Goal: Transaction & Acquisition: Subscribe to service/newsletter

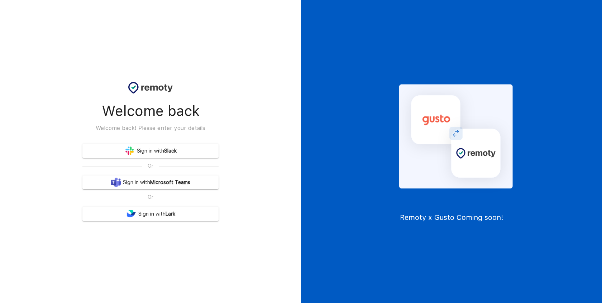
click at [176, 150] on b "Slack" at bounding box center [170, 150] width 13 height 9
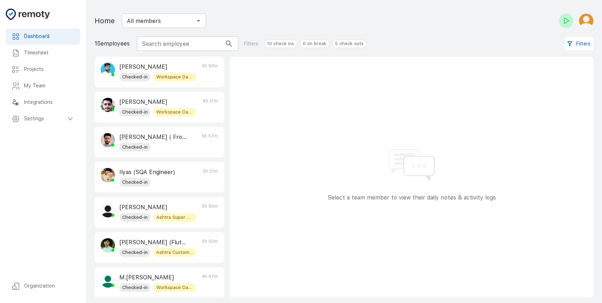
click at [47, 55] on h6 "Timesheet" at bounding box center [49, 53] width 50 height 8
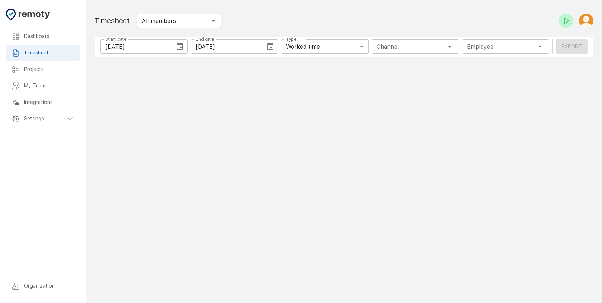
click at [47, 69] on h6 "Projects" at bounding box center [49, 70] width 50 height 8
type input "1 Employee"
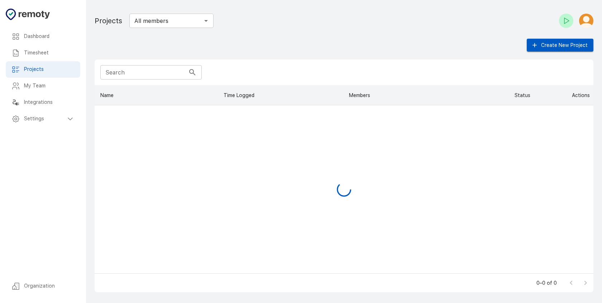
scroll to position [183, 493]
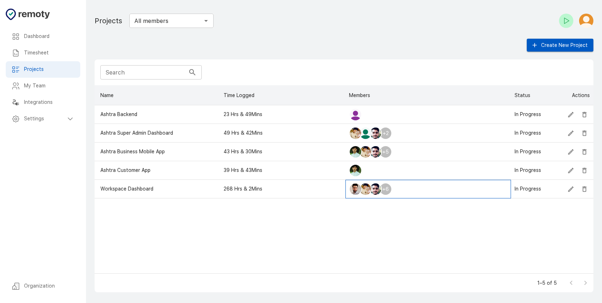
click at [387, 190] on div "+6" at bounding box center [385, 189] width 13 height 13
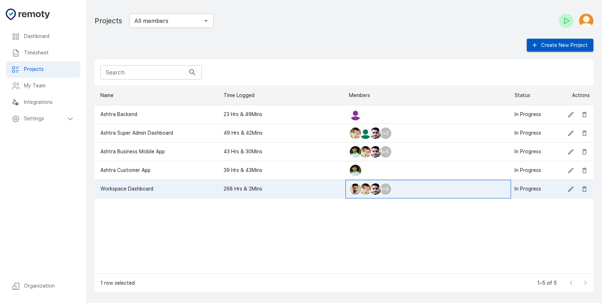
click at [404, 189] on div "+6" at bounding box center [427, 189] width 165 height 19
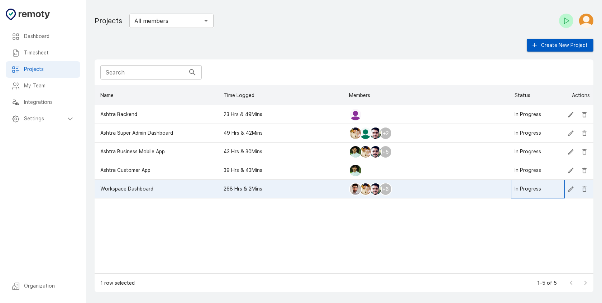
click at [563, 185] on div "In Progress" at bounding box center [538, 189] width 54 height 19
click at [569, 188] on icon "Edit" at bounding box center [570, 188] width 7 height 7
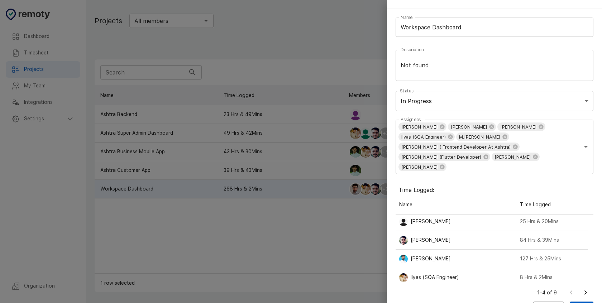
scroll to position [6, 0]
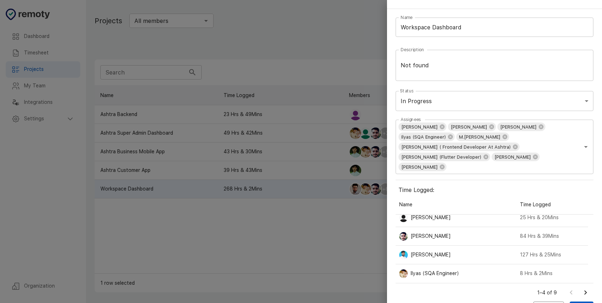
click at [537, 283] on div "1–4 of 9" at bounding box center [560, 292] width 65 height 19
click at [536, 301] on button "Cancel" at bounding box center [548, 307] width 31 height 13
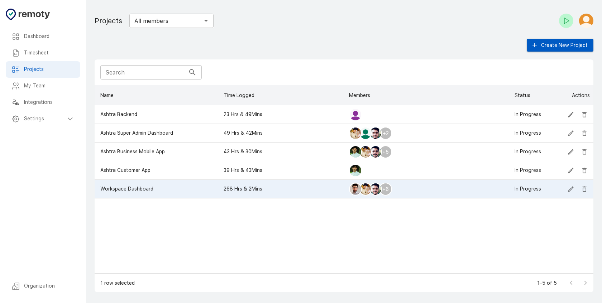
click at [66, 118] on icon at bounding box center [70, 119] width 9 height 9
click at [68, 139] on h6 "General" at bounding box center [52, 135] width 45 height 8
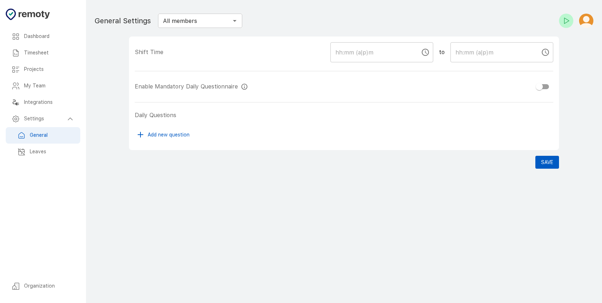
click at [50, 288] on h6 "Organization" at bounding box center [49, 286] width 50 height 8
checkbox input "true"
type input "09:00 AM"
type input "05:00 PM"
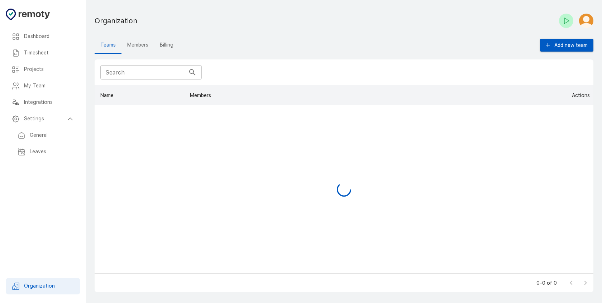
scroll to position [183, 493]
click at [586, 21] on img "button" at bounding box center [586, 21] width 14 height 14
click at [161, 43] on div at bounding box center [301, 151] width 602 height 303
click at [130, 41] on button "Members" at bounding box center [137, 45] width 33 height 17
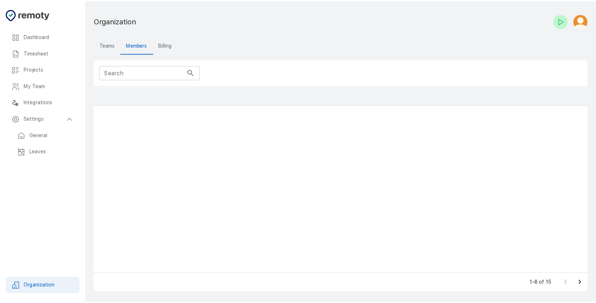
scroll to position [183, 493]
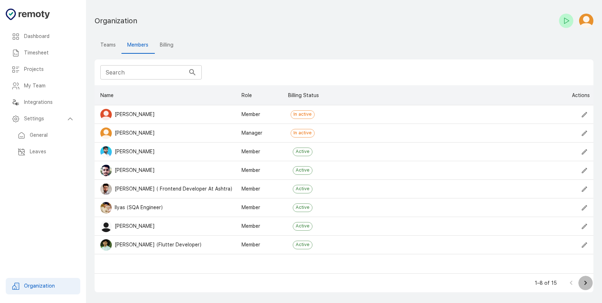
click at [588, 284] on icon "Go to next page" at bounding box center [585, 283] width 9 height 9
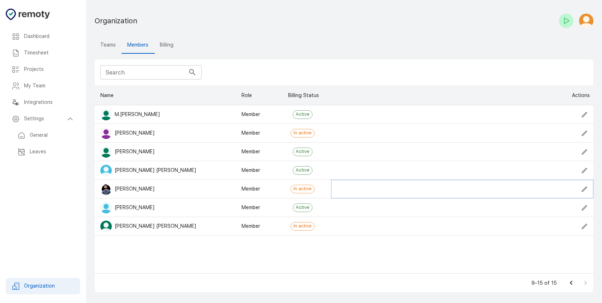
click at [584, 189] on icon "Edit" at bounding box center [583, 188] width 5 height 5
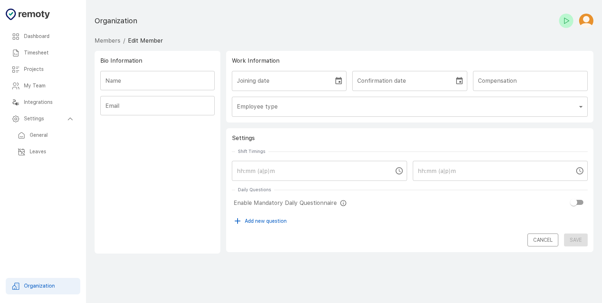
type input "[PERSON_NAME]"
type input "[EMAIL_ADDRESS][DOMAIN_NAME]"
type input "member"
checkbox input "true"
type input "09:00 AM"
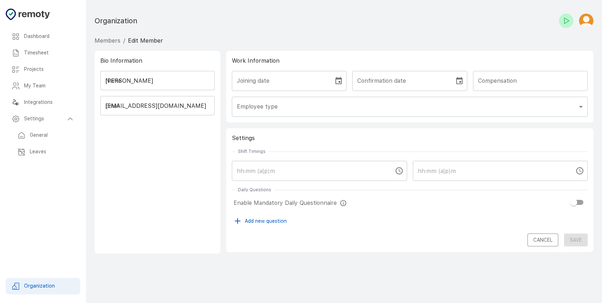
type input "05:00 PM"
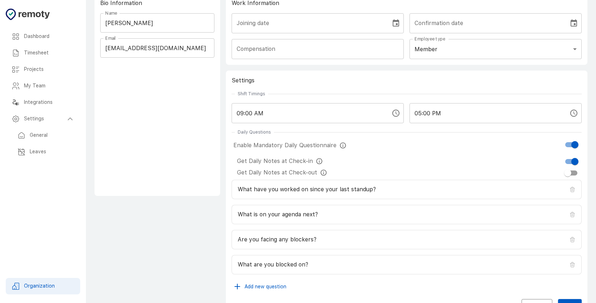
scroll to position [78, 0]
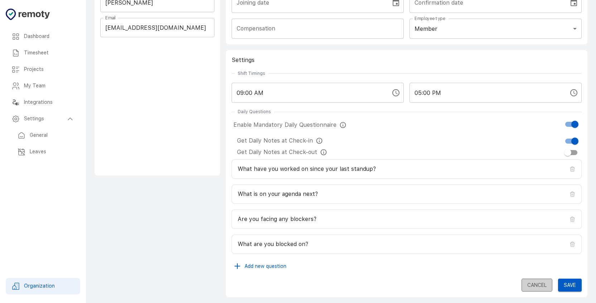
click at [532, 286] on button "Cancel" at bounding box center [537, 285] width 31 height 13
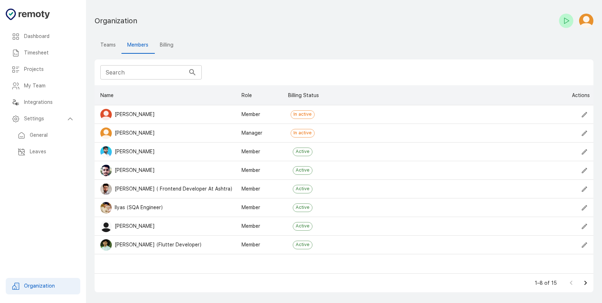
scroll to position [183, 493]
click at [580, 283] on button "Go to next page" at bounding box center [585, 283] width 14 height 14
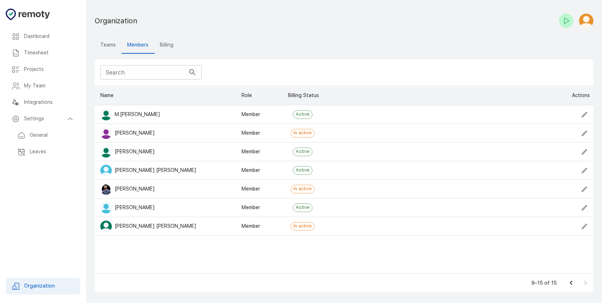
click at [169, 45] on button "Billing" at bounding box center [166, 45] width 25 height 17
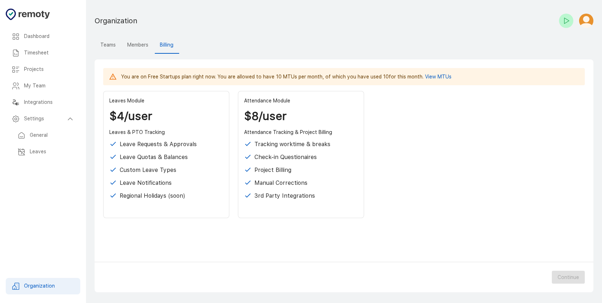
click at [201, 242] on div "You are on Free Startups plan right now. You are allowed to have 10 MTUs per mo…" at bounding box center [344, 175] width 498 height 233
click at [201, 190] on div "Leaves Module $4/user Leaves & PTO Tracking Leave Requests & Approvals Leave Qu…" at bounding box center [166, 154] width 126 height 127
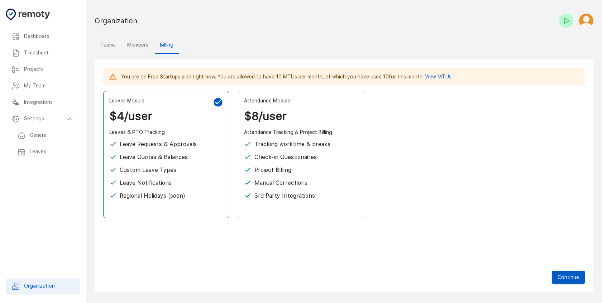
click at [436, 78] on link "View MTUs" at bounding box center [438, 77] width 26 height 6
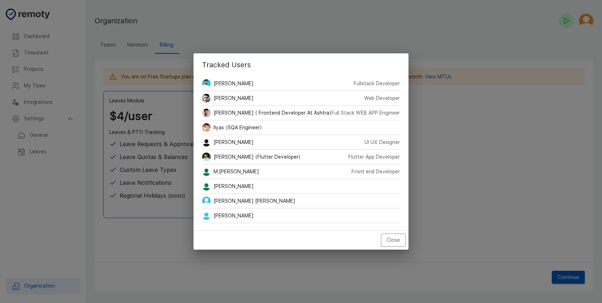
click at [306, 173] on div "M.​[PERSON_NAME] Front end Developer" at bounding box center [301, 171] width 198 height 15
click at [312, 135] on div "[PERSON_NAME] UX Designer" at bounding box center [301, 142] width 198 height 15
click at [392, 243] on button "Close" at bounding box center [393, 239] width 25 height 13
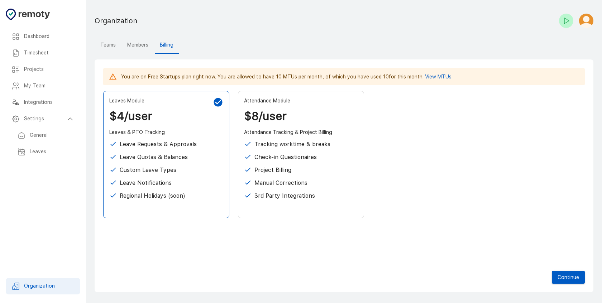
click at [253, 197] on div "3rd Party Integrations" at bounding box center [301, 196] width 114 height 9
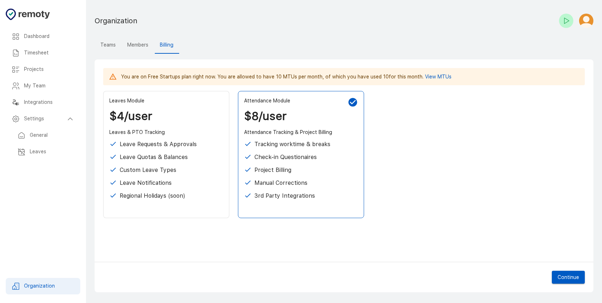
click at [217, 197] on div "Regional Holidays (soon)" at bounding box center [166, 196] width 114 height 9
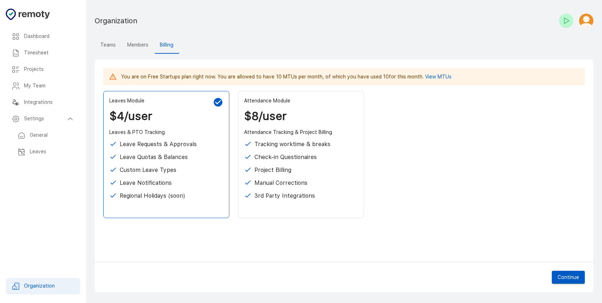
click at [304, 192] on p "3rd Party Integrations" at bounding box center [284, 196] width 61 height 9
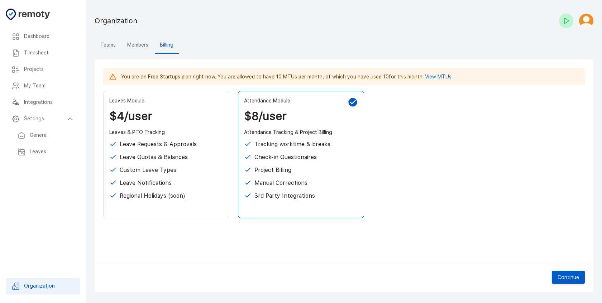
click at [247, 194] on icon at bounding box center [248, 196] width 8 height 8
click at [221, 197] on div "Regional Holidays (soon)" at bounding box center [166, 196] width 114 height 9
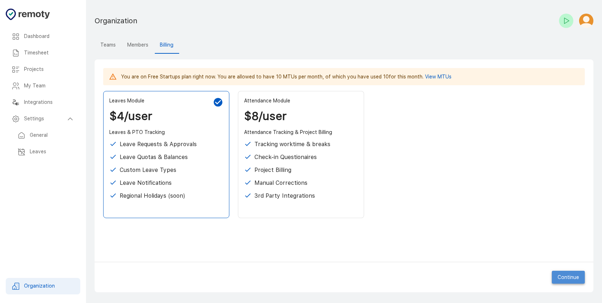
click at [569, 281] on button "Continue" at bounding box center [567, 277] width 33 height 13
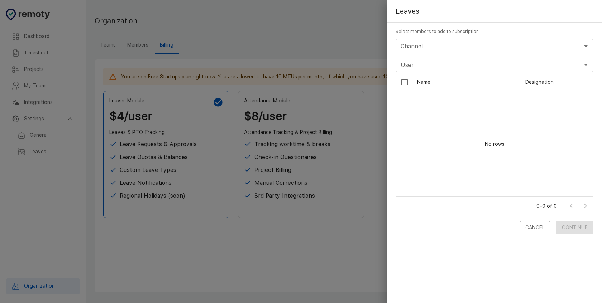
scroll to position [119, 192]
click at [430, 51] on input "Channel" at bounding box center [488, 46] width 182 height 10
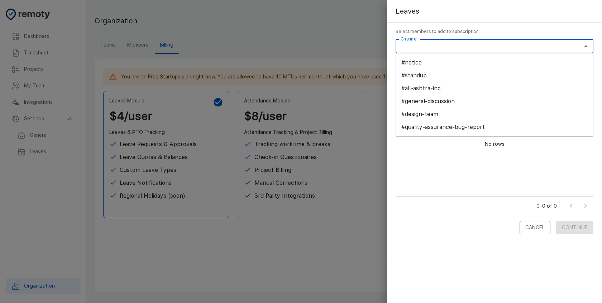
click at [440, 40] on div "Channel" at bounding box center [494, 46] width 198 height 14
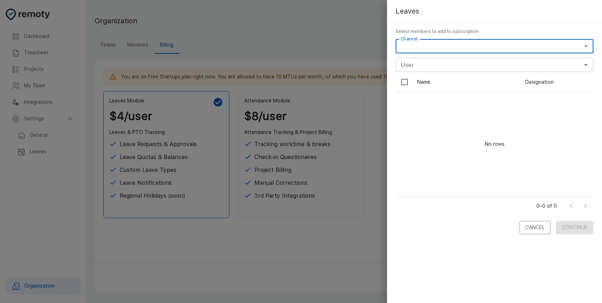
click at [440, 43] on input "Channel" at bounding box center [488, 46] width 182 height 10
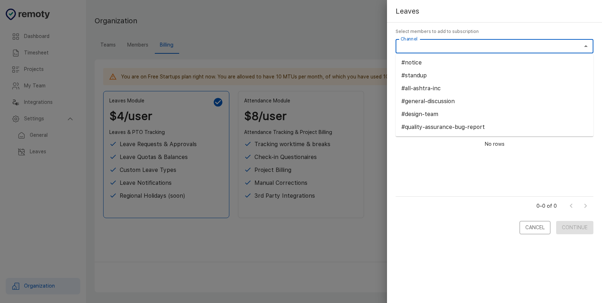
click at [439, 62] on li "#notice" at bounding box center [494, 62] width 198 height 13
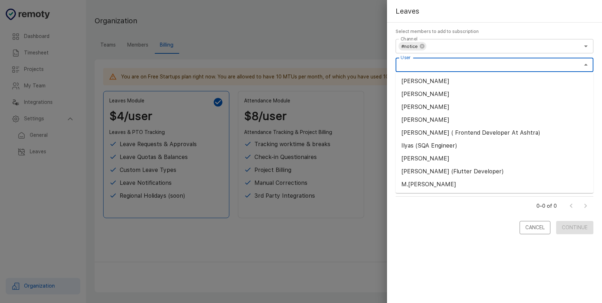
click at [439, 63] on input "User" at bounding box center [488, 65] width 182 height 10
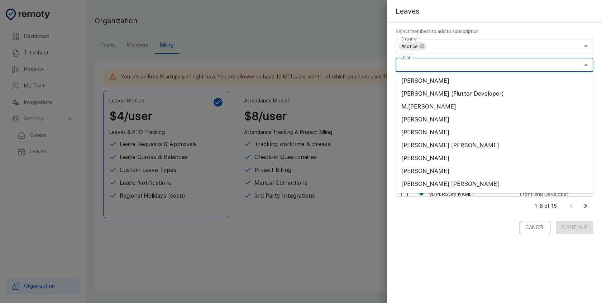
click at [436, 160] on li "[PERSON_NAME]" at bounding box center [494, 158] width 198 height 13
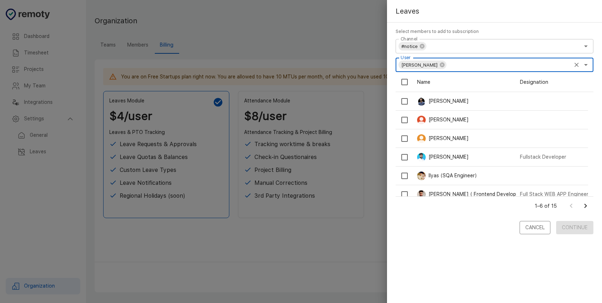
click at [421, 239] on div "Select members to add to subscription Channel #notice Channel User [PERSON_NAME…" at bounding box center [494, 133] width 215 height 220
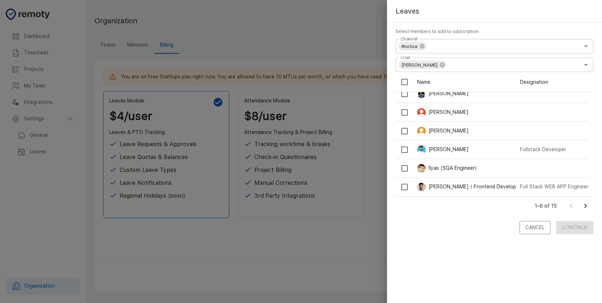
scroll to position [0, 0]
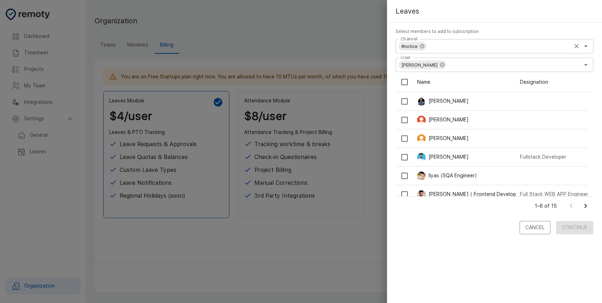
click at [483, 52] on div "#notice Channel" at bounding box center [494, 46] width 198 height 14
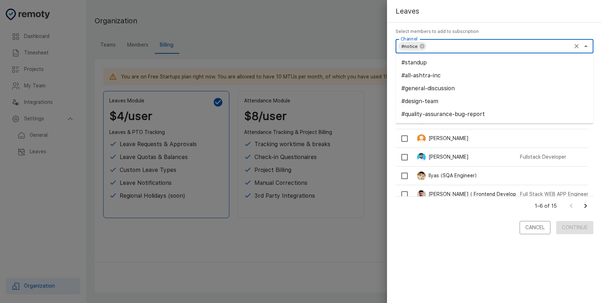
click at [477, 66] on li "#standup" at bounding box center [494, 62] width 198 height 13
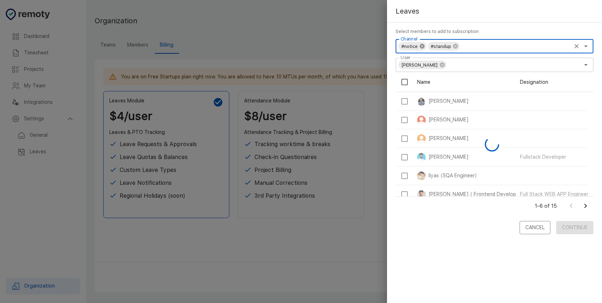
click at [422, 47] on icon at bounding box center [421, 46] width 5 height 5
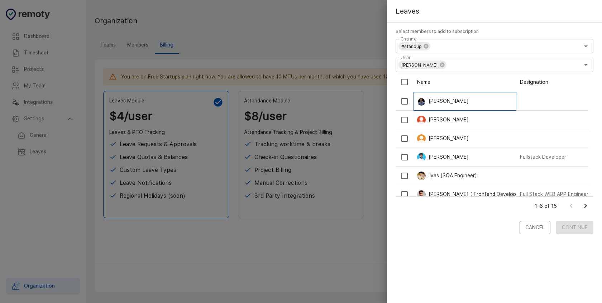
click at [446, 102] on p "[PERSON_NAME]" at bounding box center [448, 101] width 40 height 8
checkbox input "true"
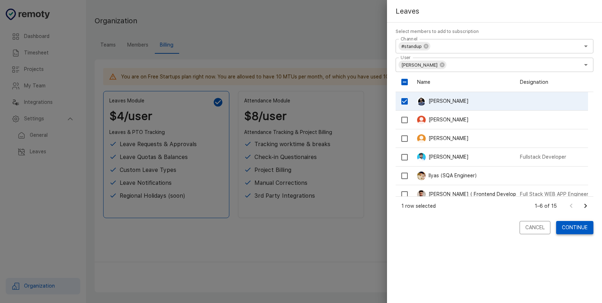
click at [578, 232] on button "Continue" at bounding box center [574, 227] width 37 height 13
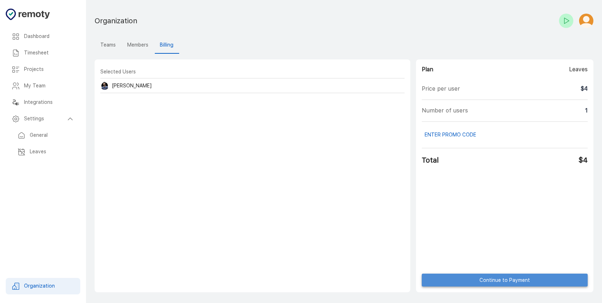
click at [503, 281] on link "Continue to Payment" at bounding box center [504, 280] width 166 height 13
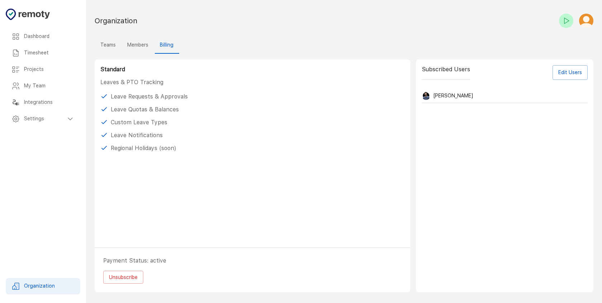
click at [142, 48] on button "Members" at bounding box center [137, 45] width 33 height 17
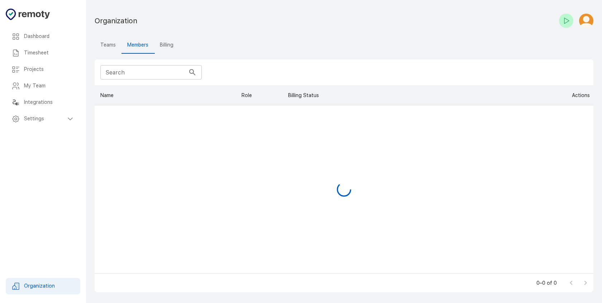
scroll to position [183, 493]
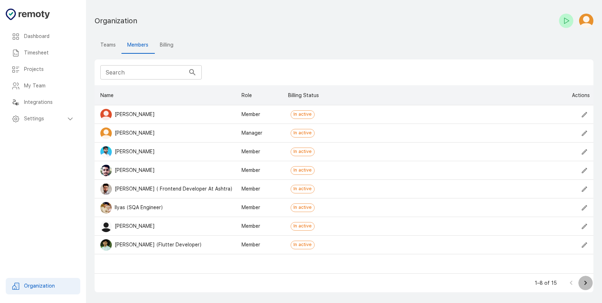
click at [581, 281] on icon "Go to next page" at bounding box center [585, 283] width 9 height 9
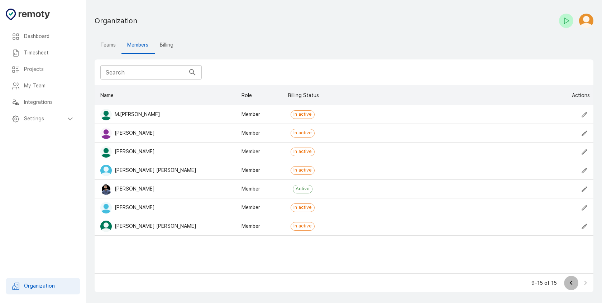
click at [564, 281] on button "Go to previous page" at bounding box center [571, 283] width 14 height 14
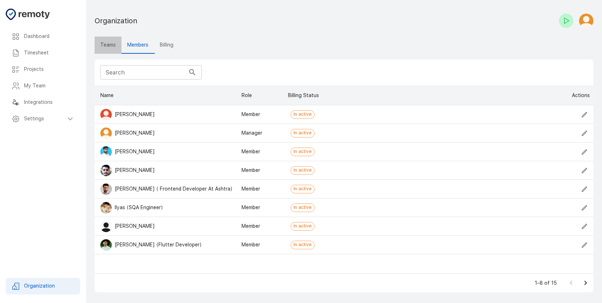
click at [110, 47] on button "Teams" at bounding box center [108, 45] width 27 height 17
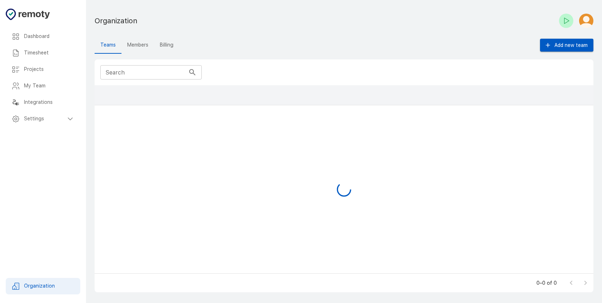
scroll to position [183, 493]
click at [77, 82] on div "My Team" at bounding box center [43, 86] width 74 height 16
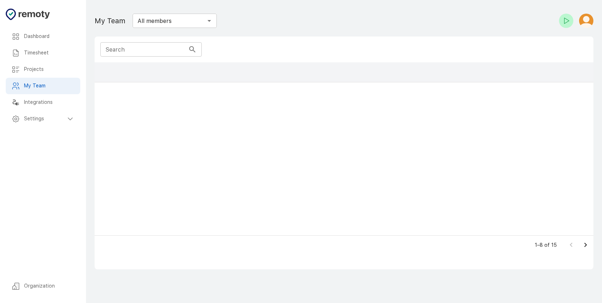
scroll to position [168, 493]
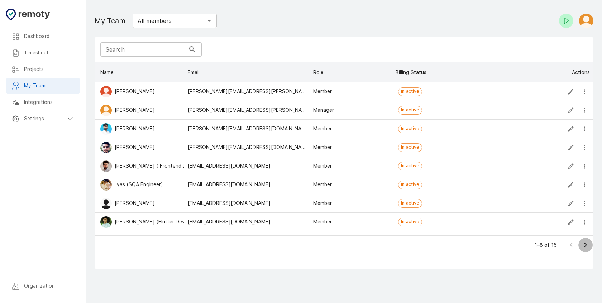
click at [581, 242] on icon "Go to next page" at bounding box center [585, 245] width 9 height 9
